Goal: Entertainment & Leisure: Consume media (video, audio)

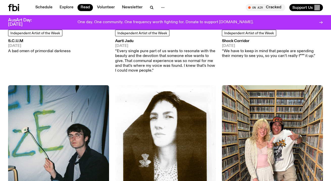
scroll to position [100, 0]
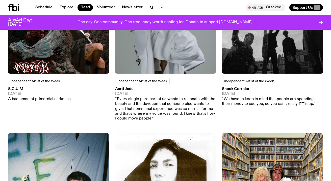
click at [76, 58] on img at bounding box center [58, 23] width 101 height 101
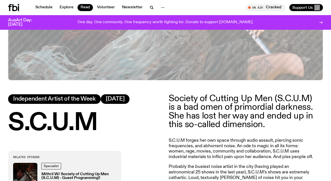
scroll to position [173, 0]
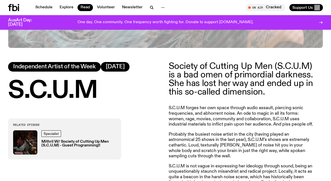
click at [26, 145] on img at bounding box center [25, 142] width 24 height 24
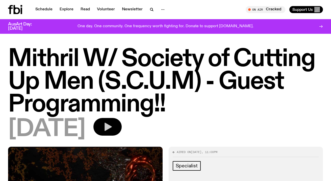
click at [122, 118] on button "button" at bounding box center [107, 127] width 28 height 18
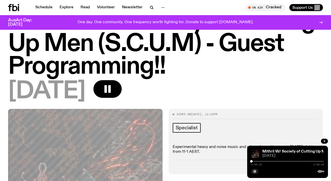
scroll to position [36, 0]
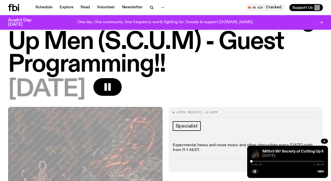
click at [251, 161] on div at bounding box center [251, 161] width 3 height 3
click at [253, 161] on div at bounding box center [287, 161] width 73 height 1
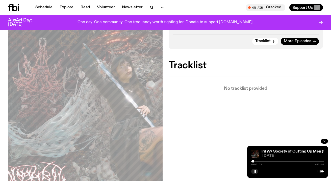
scroll to position [104, 0]
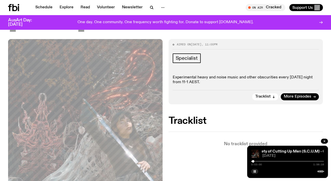
click at [256, 162] on div at bounding box center [287, 161] width 73 height 1
click at [259, 162] on div at bounding box center [287, 161] width 73 height 1
click at [258, 162] on div at bounding box center [259, 161] width 3 height 3
click at [257, 162] on div at bounding box center [258, 161] width 3 height 3
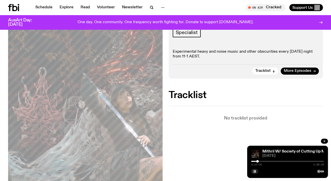
scroll to position [163, 0]
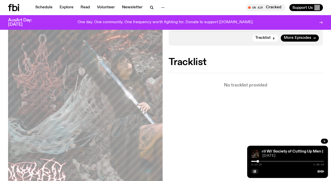
click at [258, 162] on div at bounding box center [257, 161] width 3 height 3
click at [258, 162] on div at bounding box center [258, 161] width 3 height 3
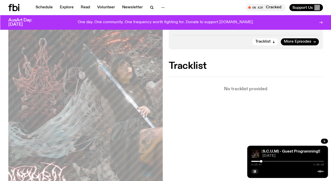
scroll to position [160, 0]
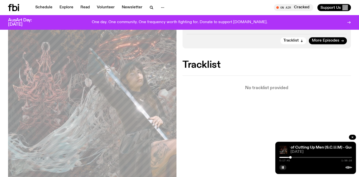
click at [291, 157] on div at bounding box center [290, 157] width 3 height 3
click at [292, 157] on div at bounding box center [290, 157] width 3 height 3
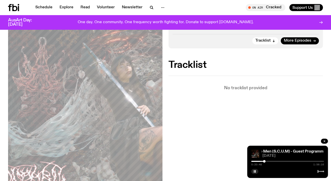
click at [266, 161] on div at bounding box center [287, 161] width 73 height 1
click at [266, 162] on div at bounding box center [265, 161] width 3 height 3
click at [267, 162] on div at bounding box center [266, 161] width 3 height 3
click at [269, 161] on div at bounding box center [270, 161] width 3 height 3
click at [269, 161] on div at bounding box center [269, 161] width 3 height 3
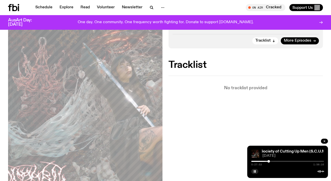
click at [268, 161] on div at bounding box center [269, 161] width 3 height 3
click at [267, 161] on div at bounding box center [267, 161] width 3 height 3
click at [266, 161] on div at bounding box center [265, 161] width 3 height 3
click at [267, 162] on div at bounding box center [266, 161] width 3 height 3
click at [268, 162] on div at bounding box center [267, 161] width 3 height 3
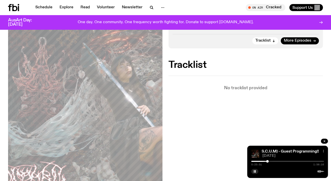
click at [268, 162] on div at bounding box center [267, 161] width 3 height 3
click at [267, 162] on div at bounding box center [267, 161] width 3 height 3
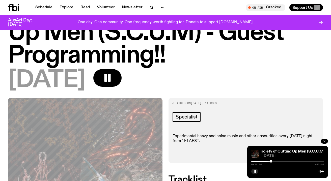
scroll to position [0, 0]
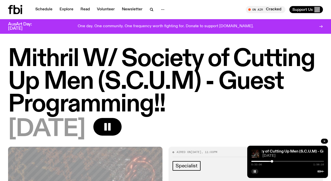
click at [272, 160] on div at bounding box center [272, 161] width 3 height 3
click at [274, 161] on div "0:33:06 1:56:16" at bounding box center [287, 163] width 73 height 6
click at [255, 170] on icon "button" at bounding box center [254, 171] width 3 height 3
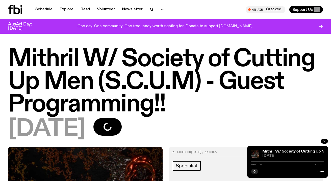
scroll to position [3, 0]
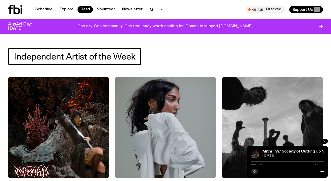
click at [90, 100] on img at bounding box center [58, 127] width 101 height 101
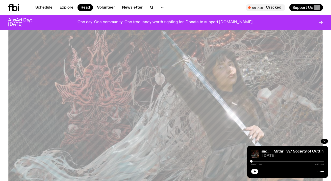
scroll to position [17, 0]
